Goal: Navigation & Orientation: Go to known website

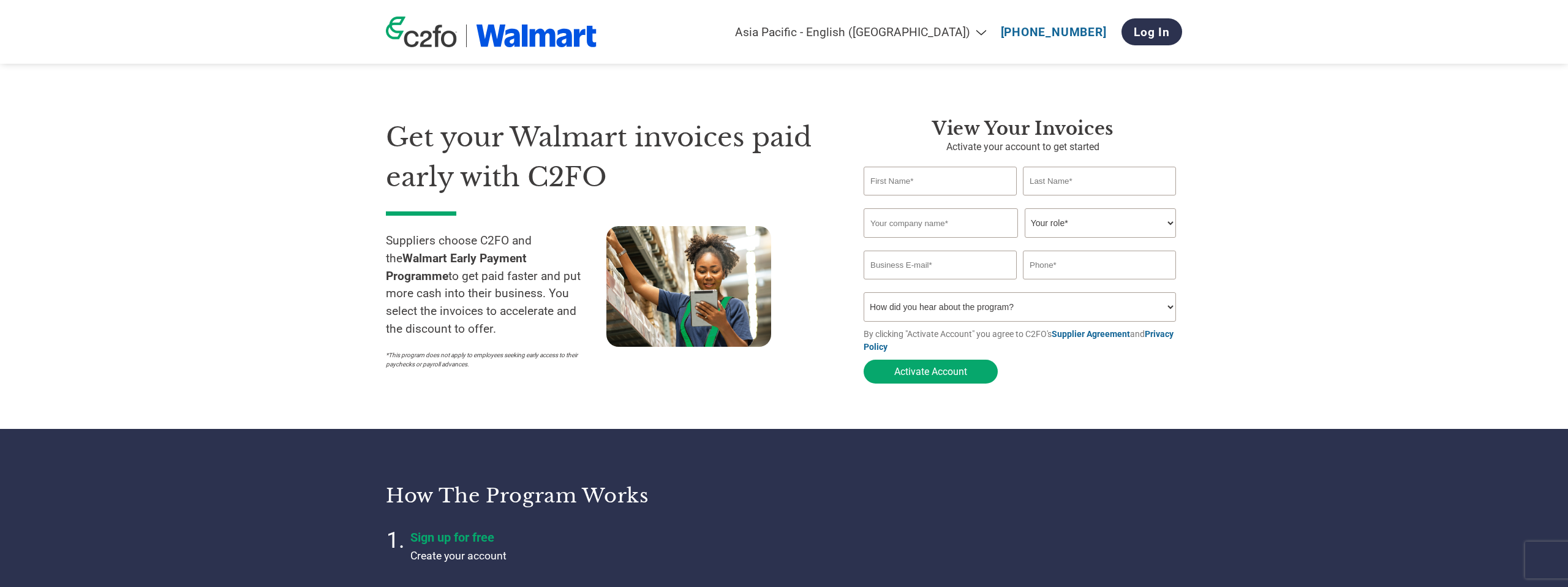
select select "en-IN"
click at [1117, 226] on select "Your role* CFO Controller Credit Manager Finance Director Treasurer CEO Preside…" at bounding box center [1100, 223] width 151 height 30
click at [922, 262] on input "email" at bounding box center [940, 264] width 153 height 29
click at [818, 276] on div at bounding box center [716, 300] width 220 height 148
click at [1157, 36] on link "Log In" at bounding box center [1152, 31] width 61 height 27
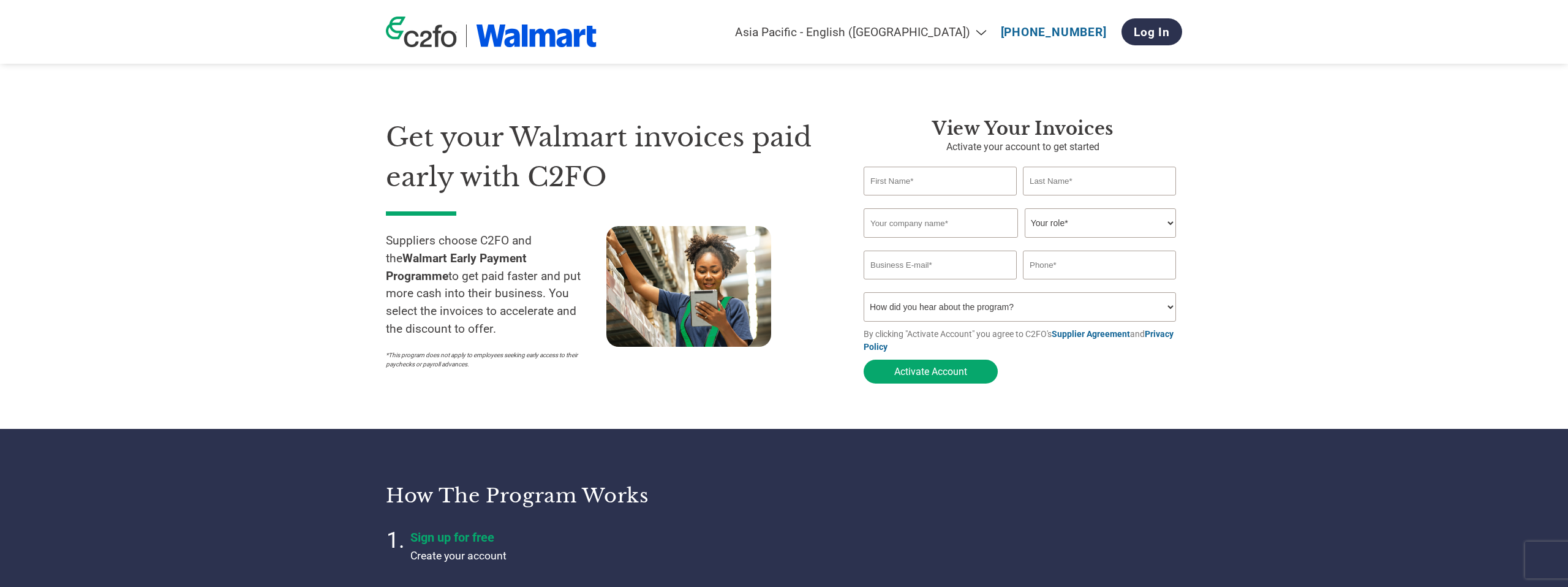
select select "en-IN"
click at [1139, 243] on div "Invalid company name or company name is too long" at bounding box center [1020, 242] width 313 height 7
click at [1149, 231] on select "Your role* CFO Controller Credit Manager Finance Director Treasurer CEO Preside…" at bounding box center [1100, 223] width 151 height 30
